Goal: Task Accomplishment & Management: Complete application form

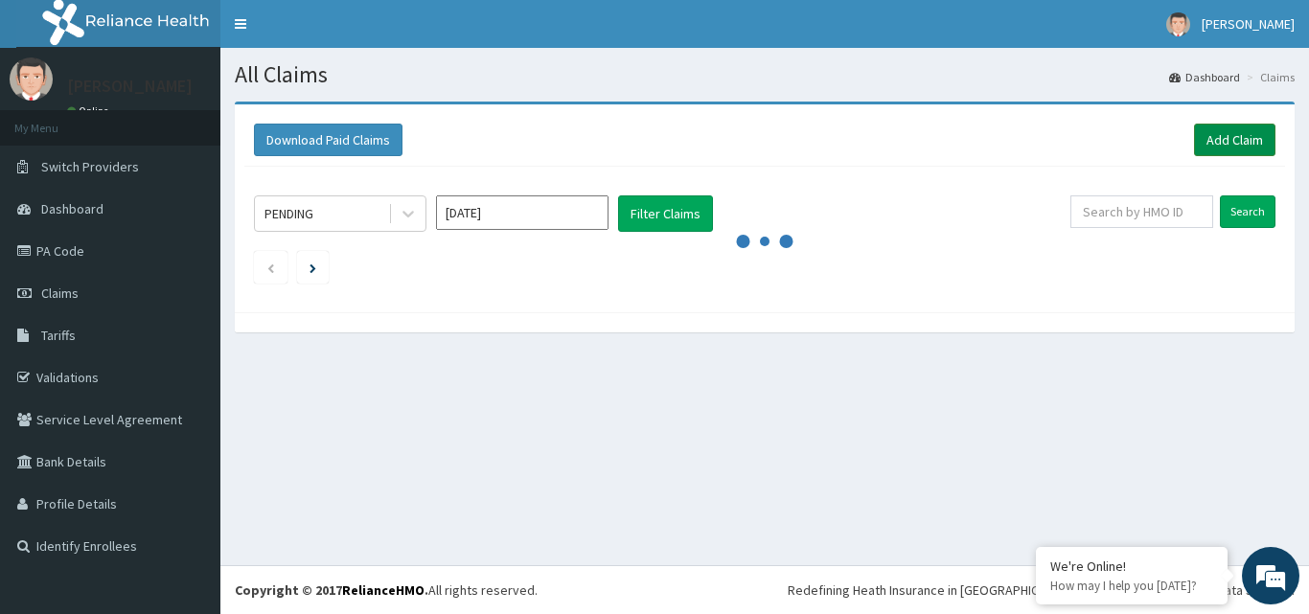
click at [1236, 135] on link "Add Claim" at bounding box center [1234, 140] width 81 height 33
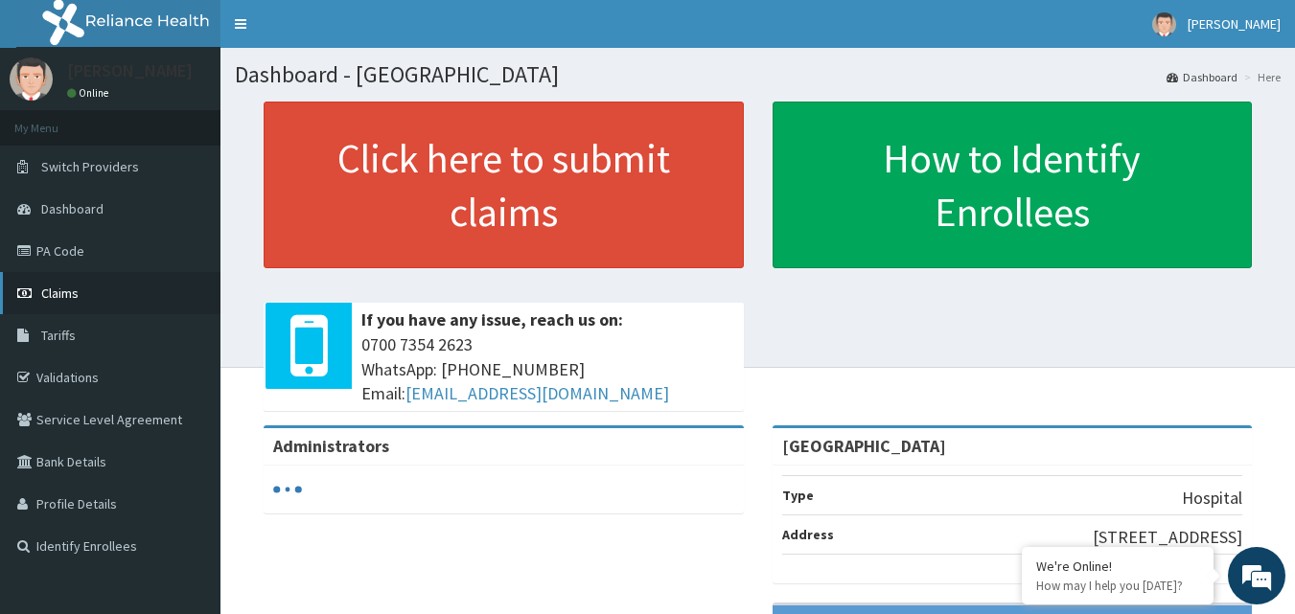
click at [53, 292] on span "Claims" at bounding box center [59, 293] width 37 height 17
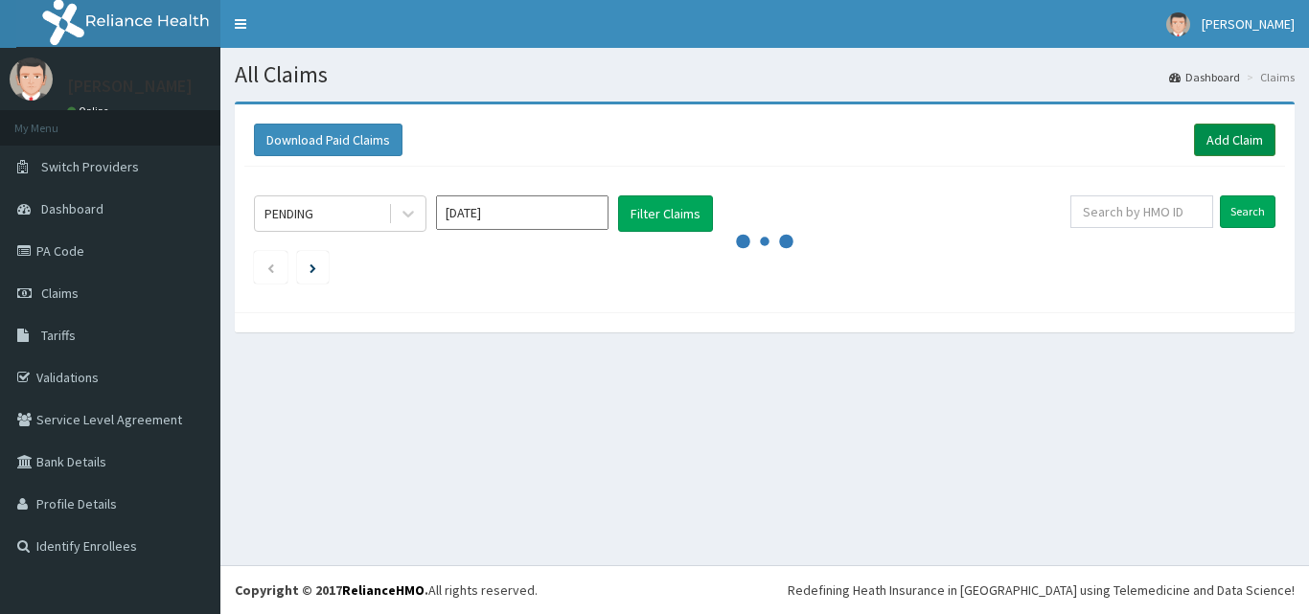
click at [1216, 140] on link "Add Claim" at bounding box center [1234, 140] width 81 height 33
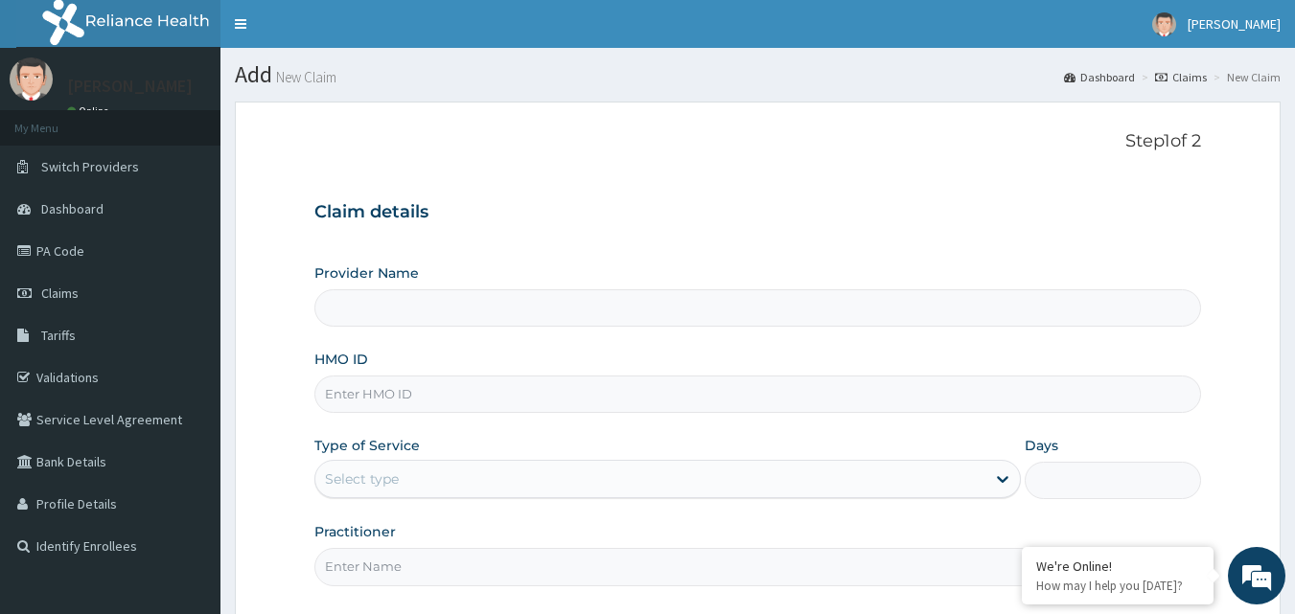
click at [422, 394] on input "HMO ID" at bounding box center [758, 394] width 888 height 37
type input "Ingress Hospital"
type input "MOP/10207/A"
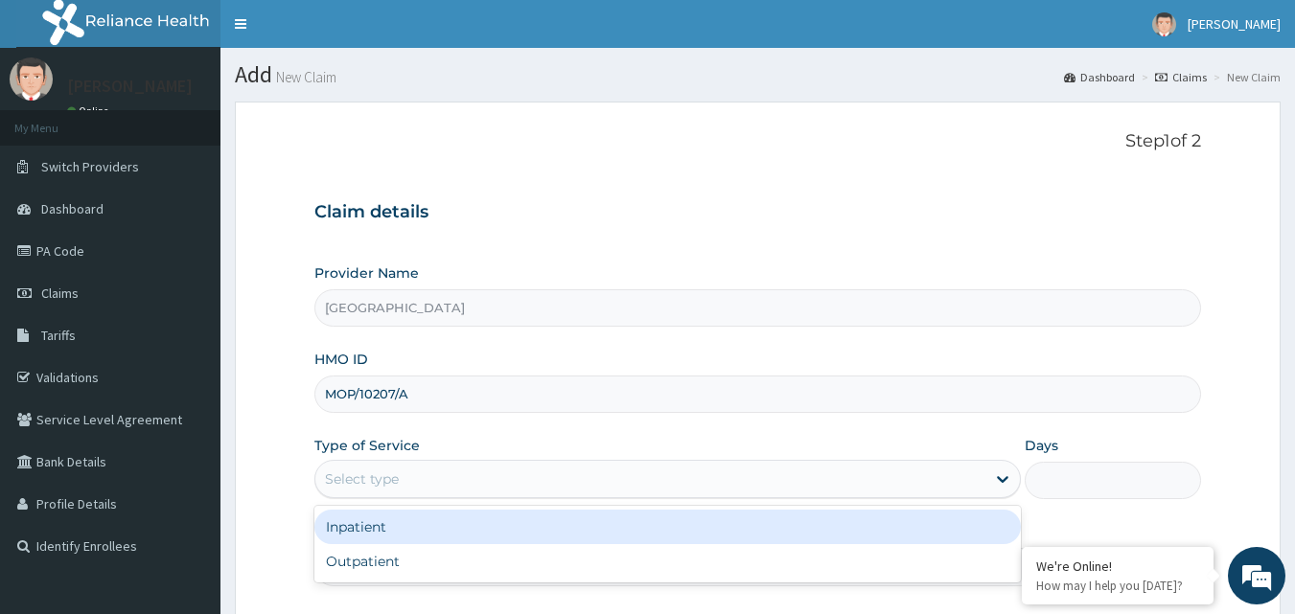
click at [390, 481] on div "Select type" at bounding box center [362, 479] width 74 height 19
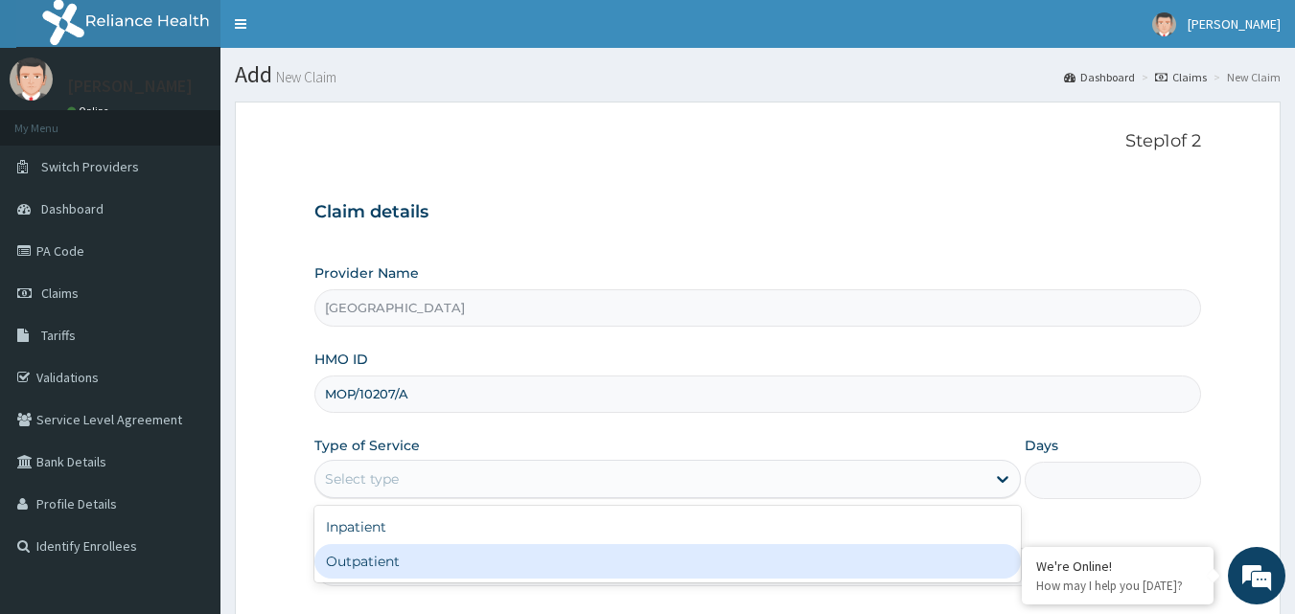
click at [332, 559] on div "Outpatient" at bounding box center [667, 561] width 706 height 35
type input "1"
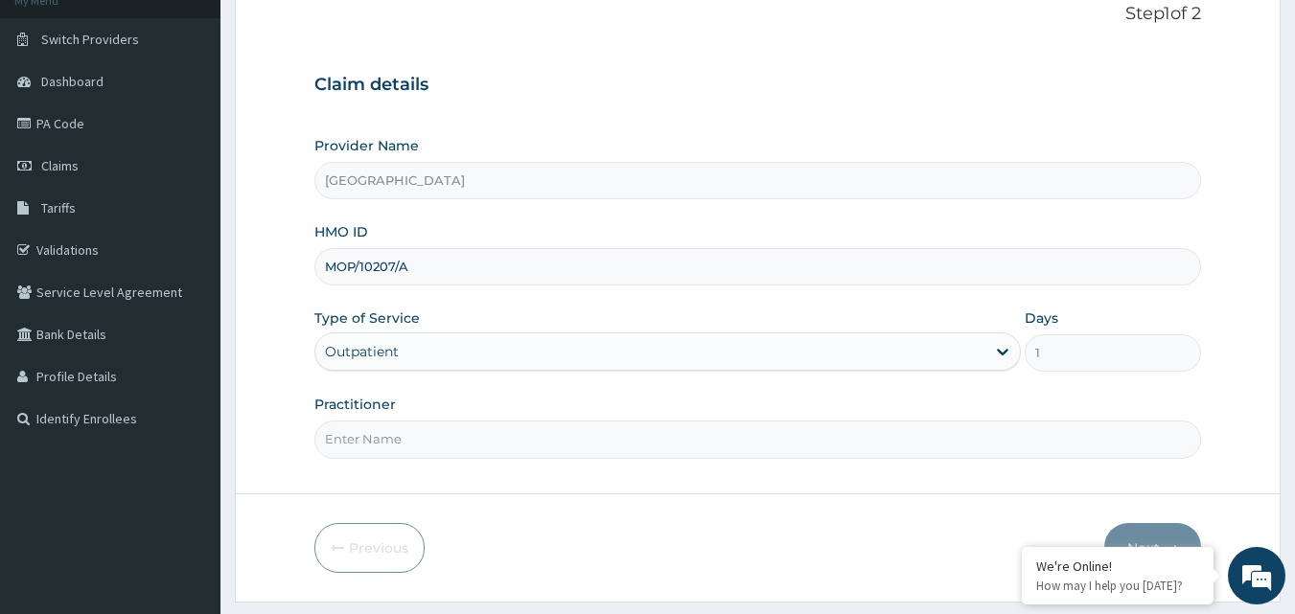
scroll to position [179, 0]
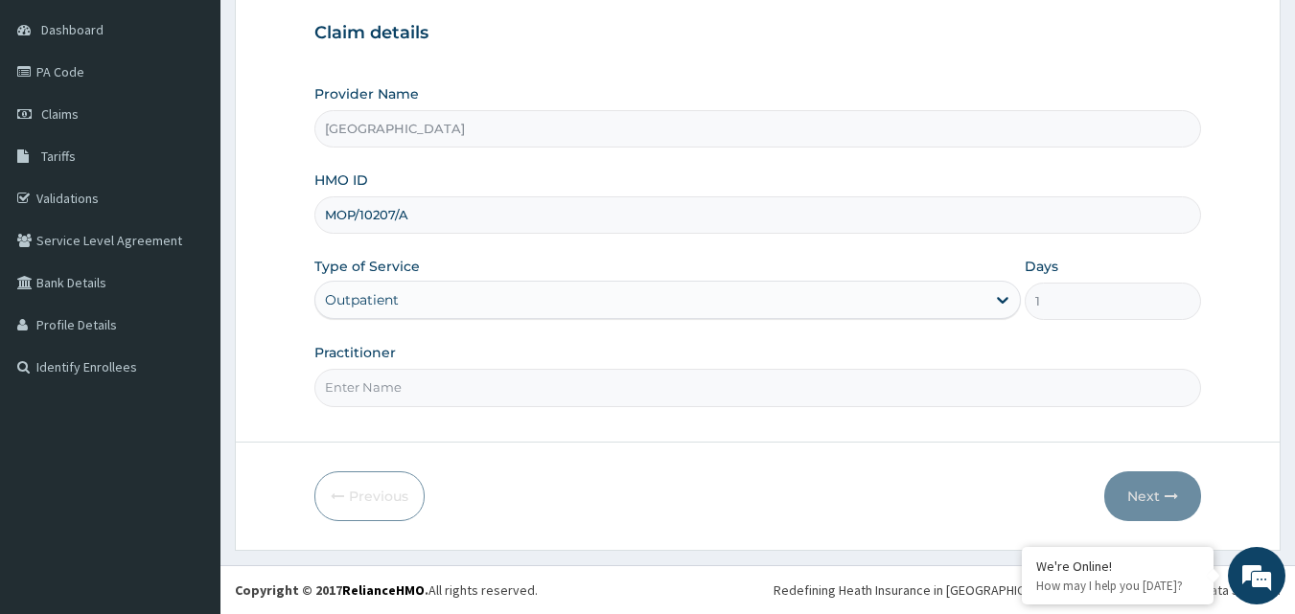
click at [490, 398] on input "Practitioner" at bounding box center [758, 387] width 888 height 37
type input "DR ORODE"
click at [1146, 492] on button "Next" at bounding box center [1152, 497] width 97 height 50
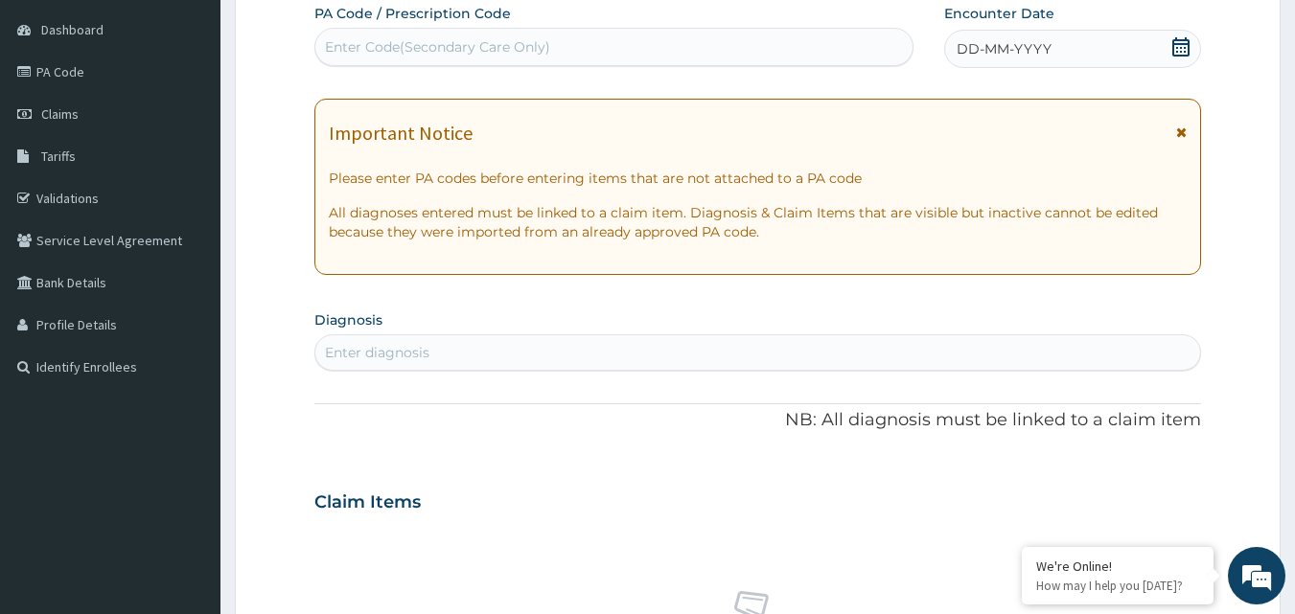
click at [1180, 44] on icon at bounding box center [1180, 46] width 17 height 19
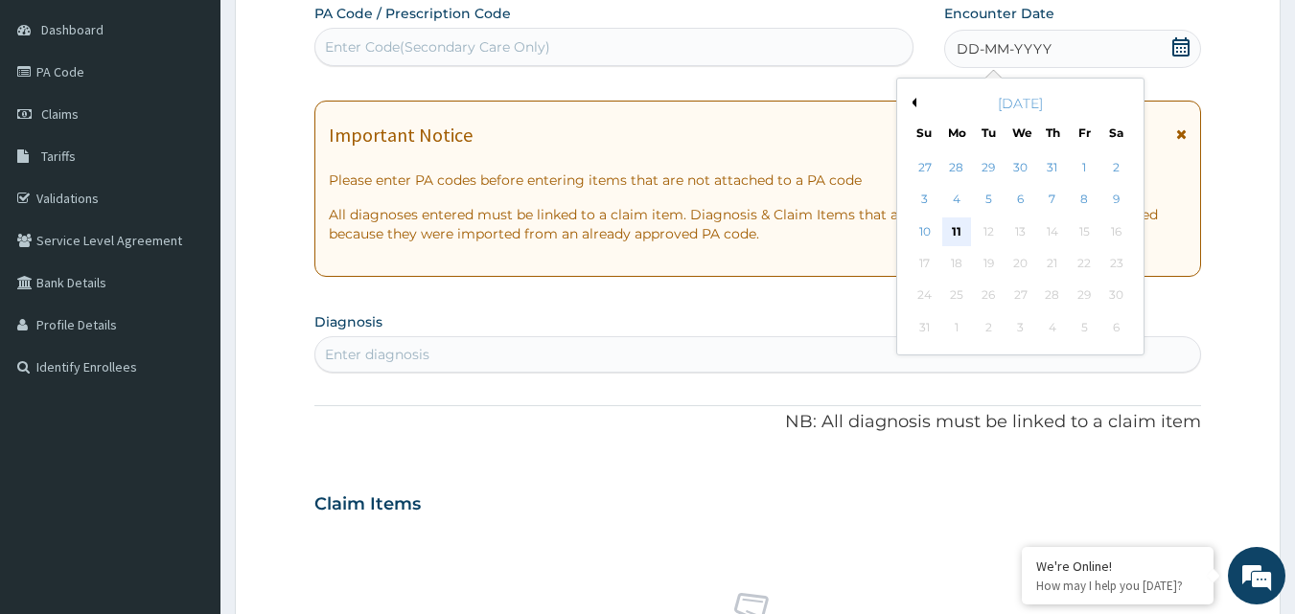
click at [954, 233] on div "11" at bounding box center [956, 232] width 29 height 29
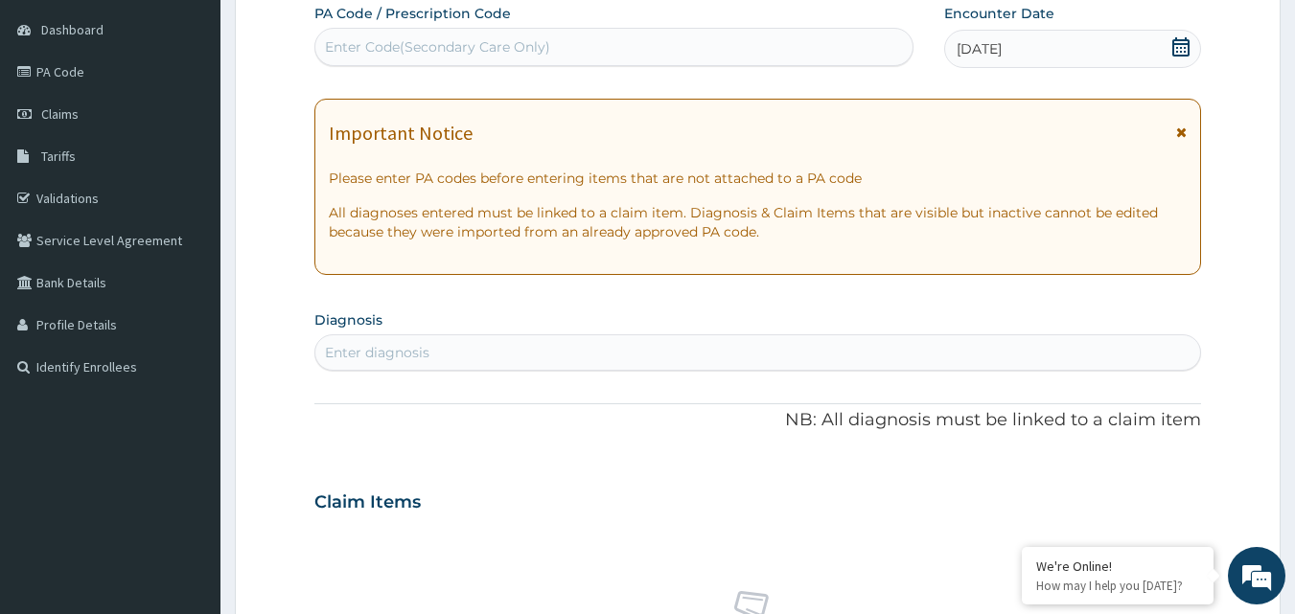
click at [403, 350] on div "Enter diagnosis" at bounding box center [377, 352] width 104 height 19
type input "COMMON"
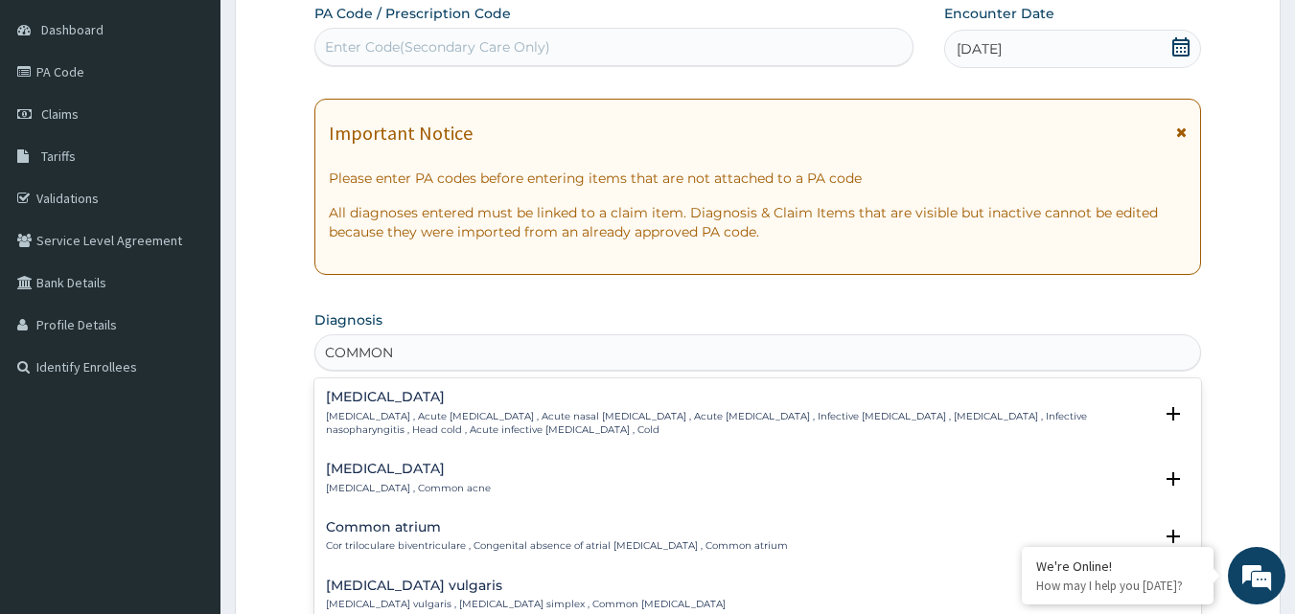
click at [384, 398] on h4 "Common cold" at bounding box center [739, 397] width 827 height 14
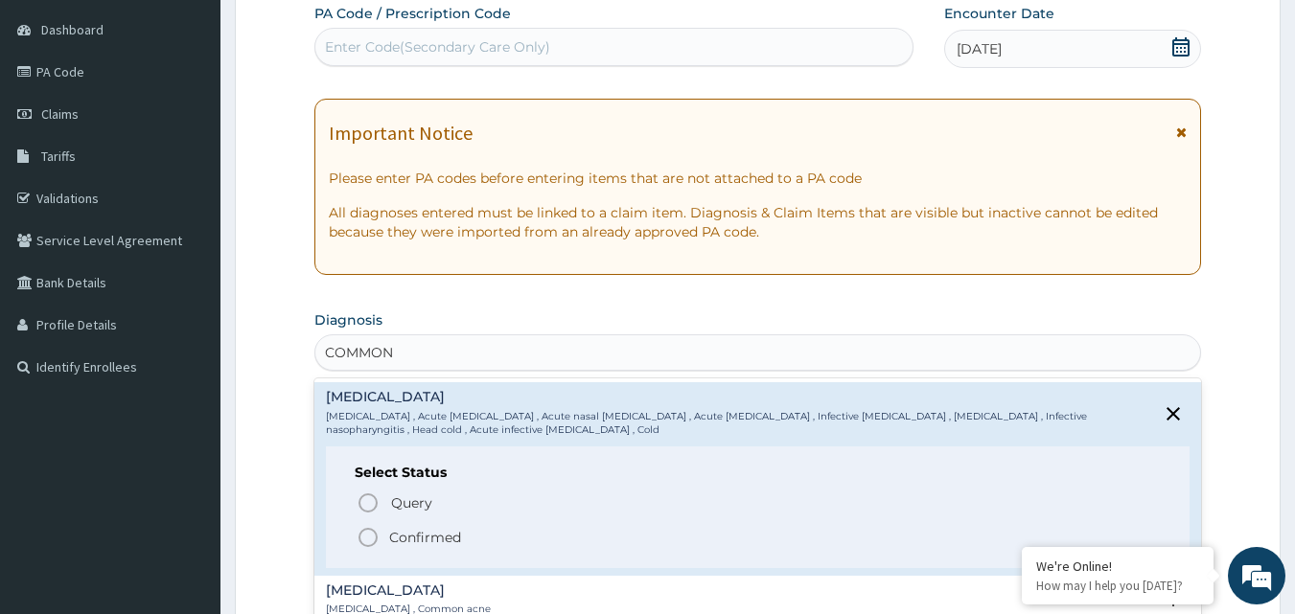
click at [368, 535] on icon "status option filled" at bounding box center [368, 537] width 23 height 23
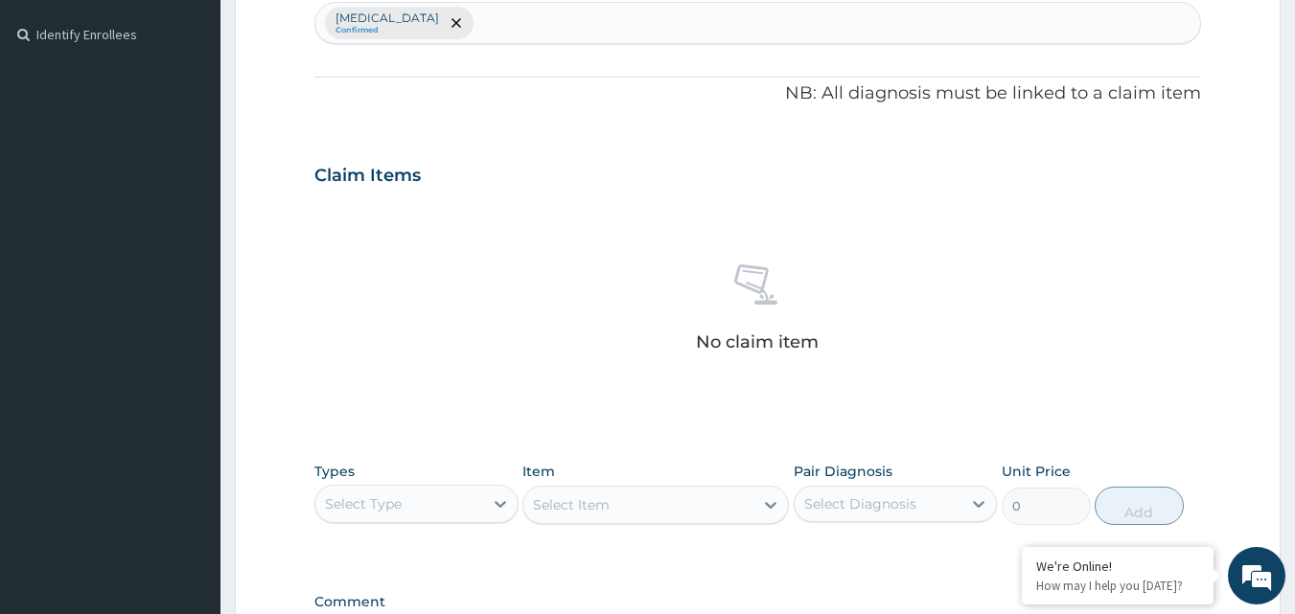
scroll to position [524, 0]
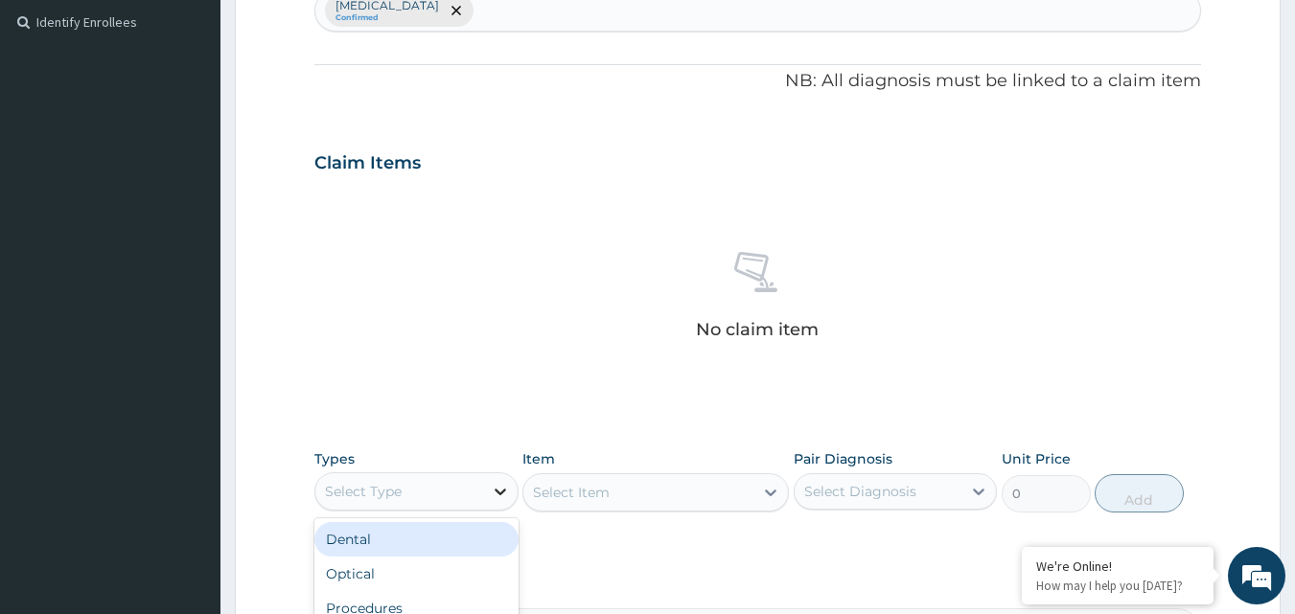
click at [498, 496] on icon at bounding box center [500, 491] width 19 height 19
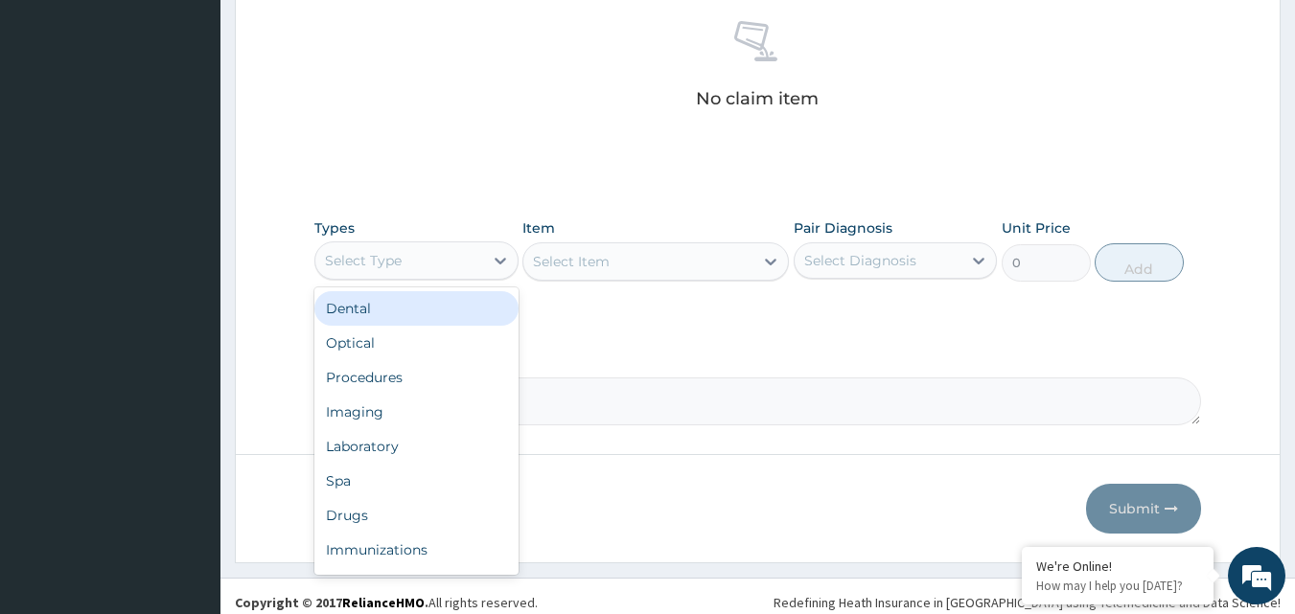
scroll to position [768, 0]
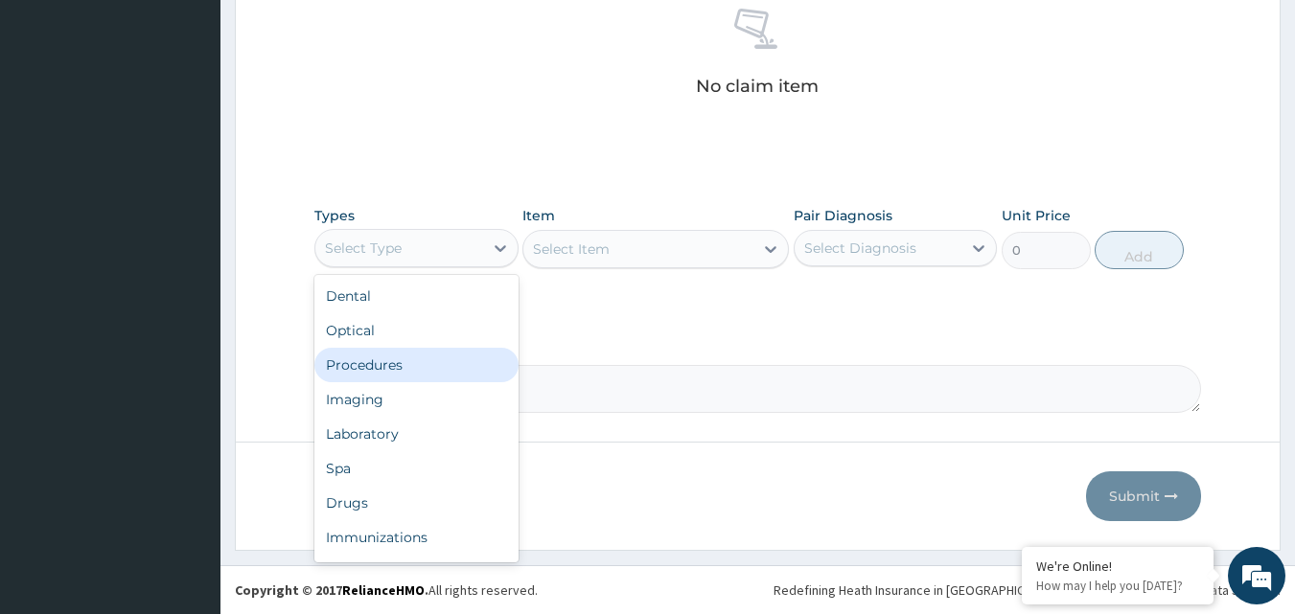
click at [361, 361] on div "Procedures" at bounding box center [416, 365] width 204 height 35
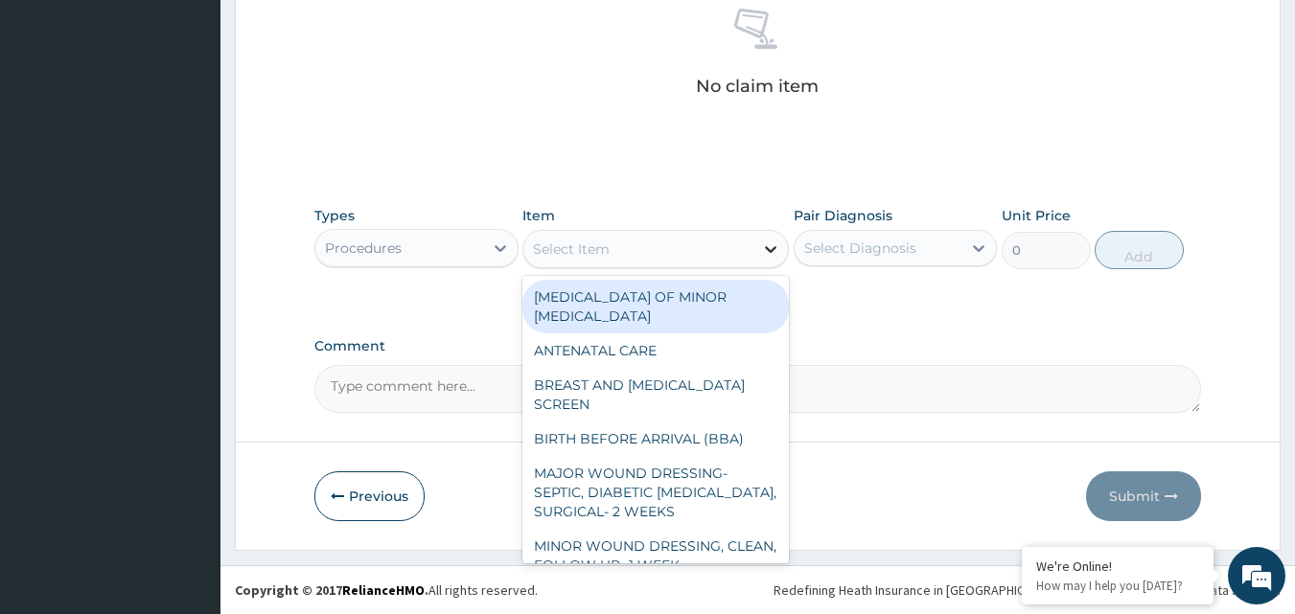
click at [772, 250] on icon at bounding box center [771, 249] width 12 height 7
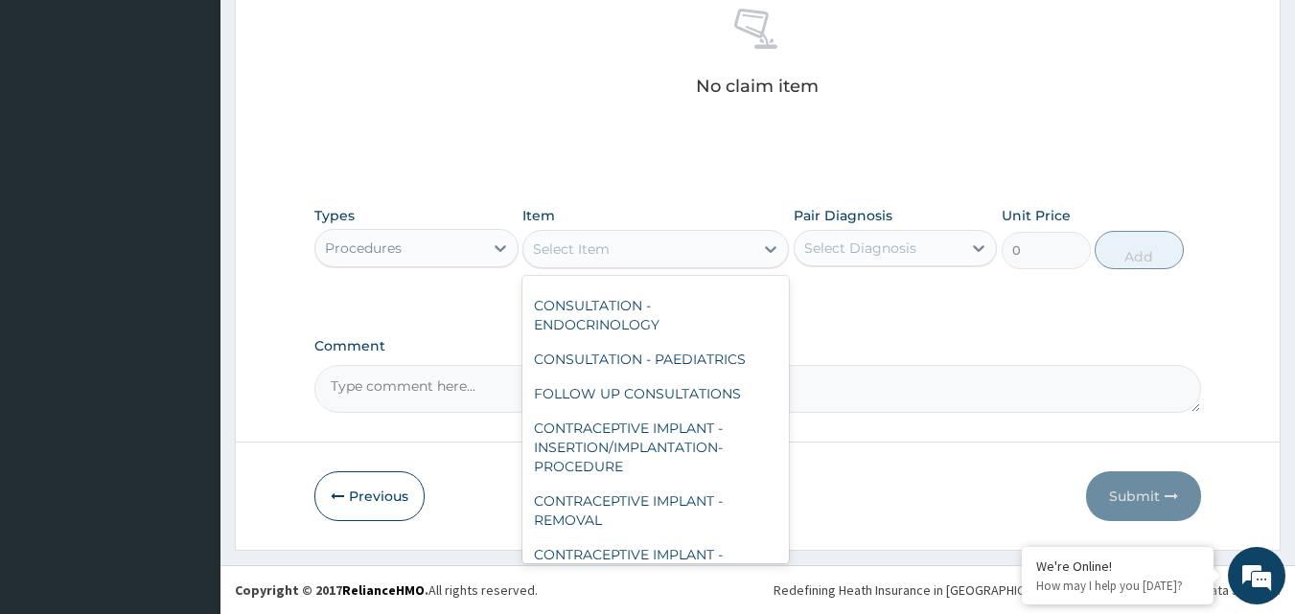
scroll to position [335, 0]
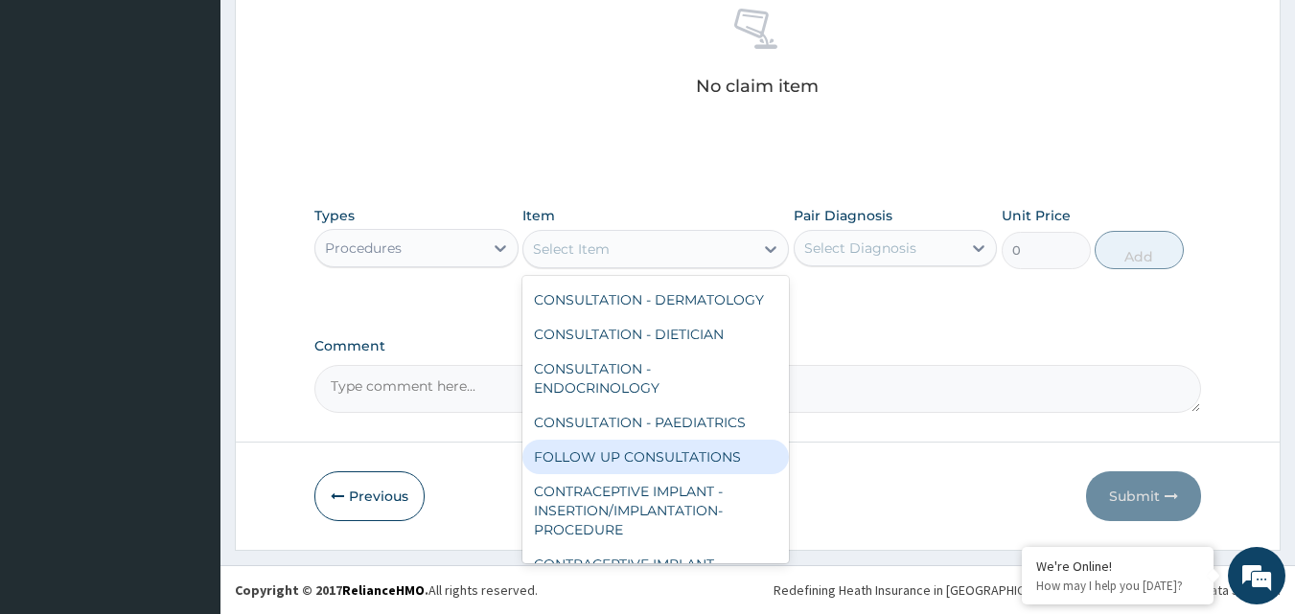
click at [627, 455] on div "FOLLOW UP CONSULTATIONS" at bounding box center [655, 457] width 266 height 35
type input "5000"
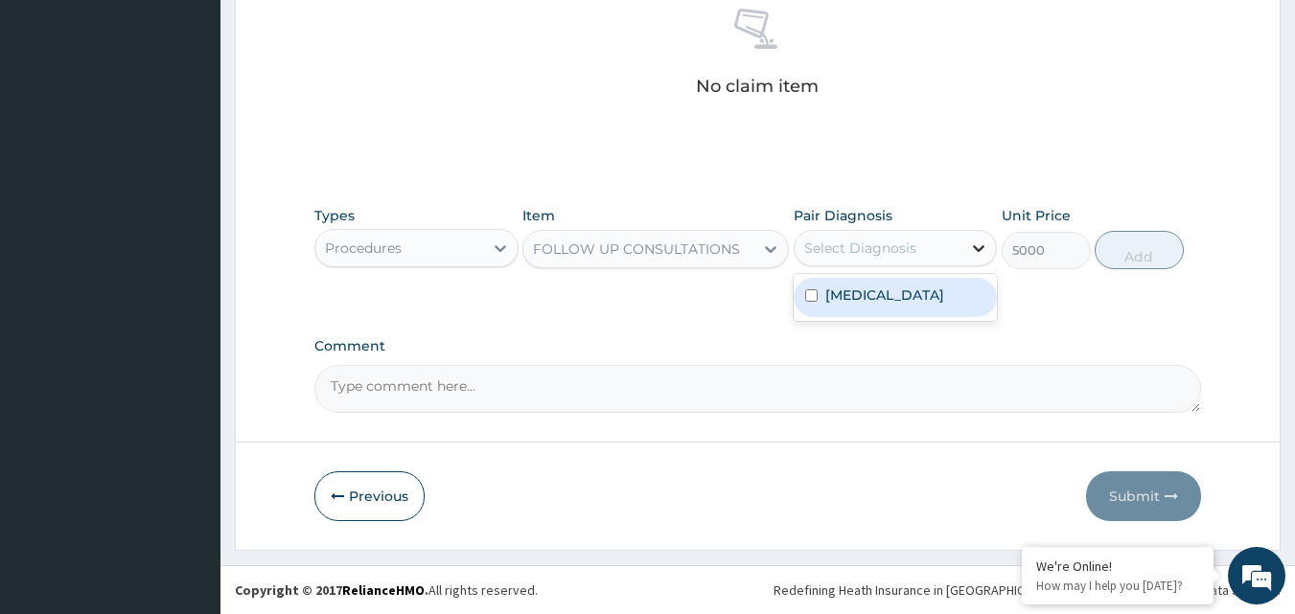
click at [979, 249] on icon at bounding box center [980, 248] width 12 height 7
click at [812, 297] on input "checkbox" at bounding box center [811, 295] width 12 height 12
checkbox input "true"
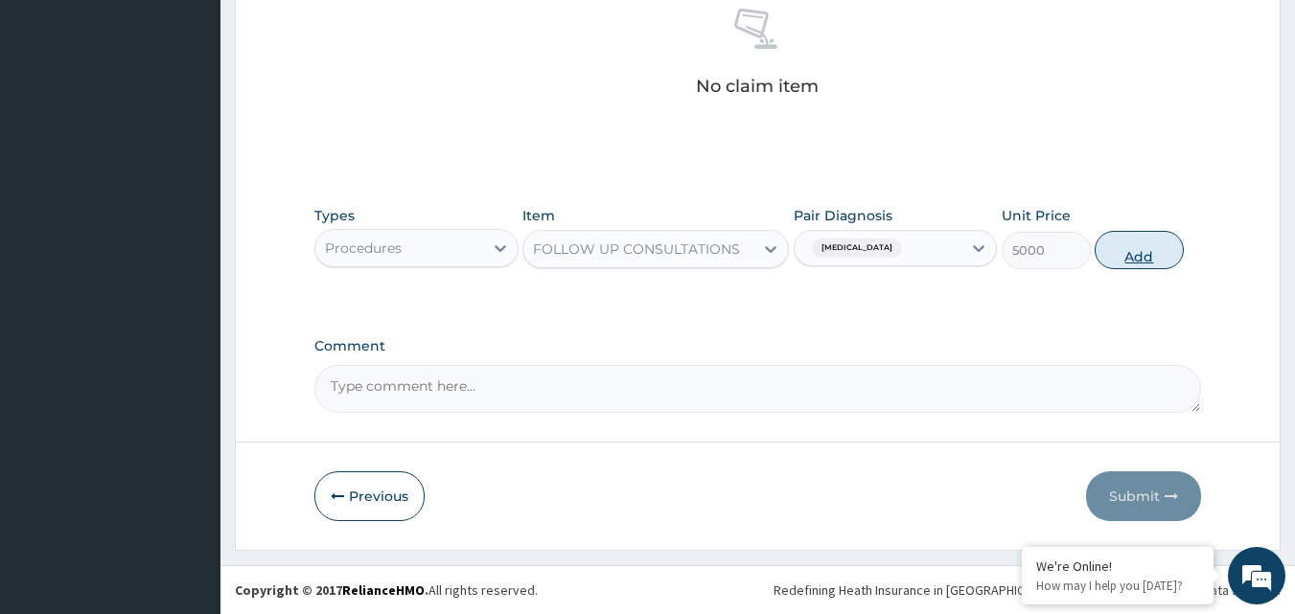
click at [1137, 251] on button "Add" at bounding box center [1139, 250] width 89 height 38
type input "0"
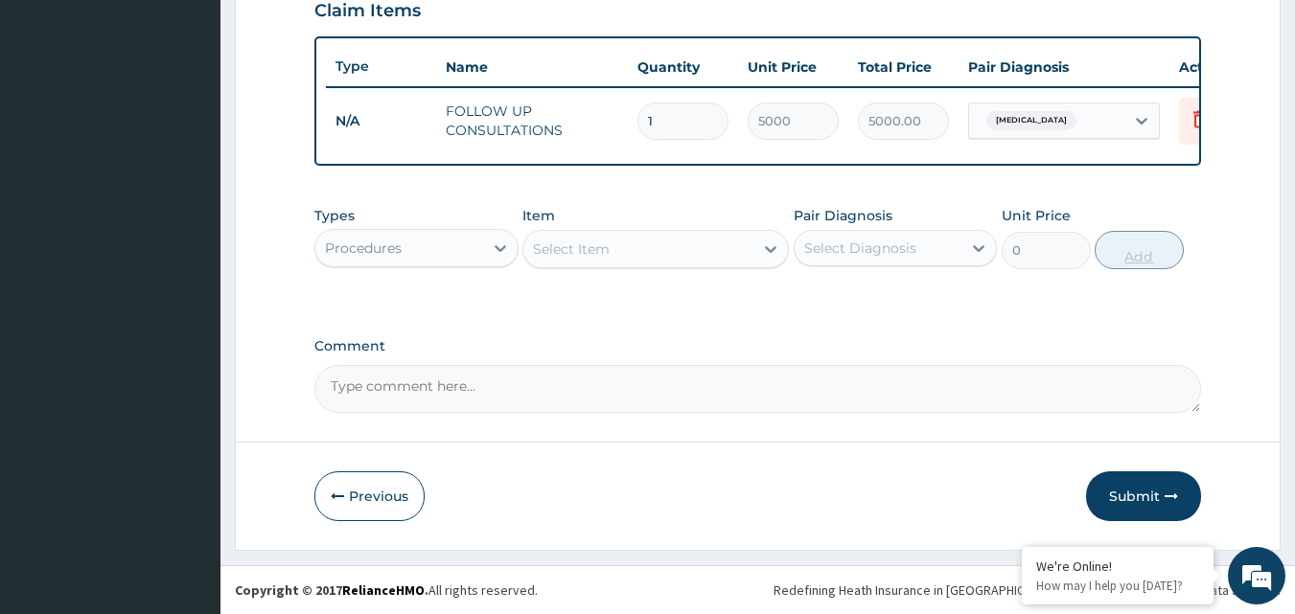
scroll to position [691, 0]
click at [1144, 490] on button "Submit" at bounding box center [1143, 497] width 115 height 50
